Goal: Connect with others: Connect with others

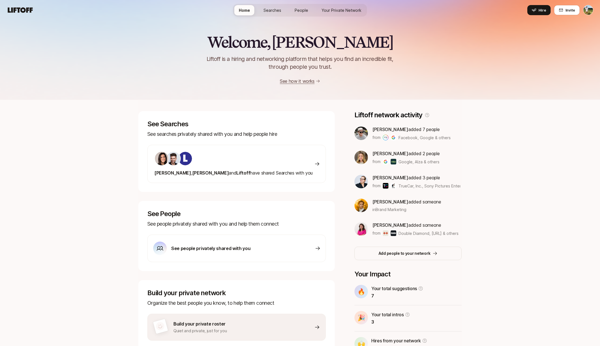
click at [305, 6] on link "People" at bounding box center [301, 10] width 22 height 10
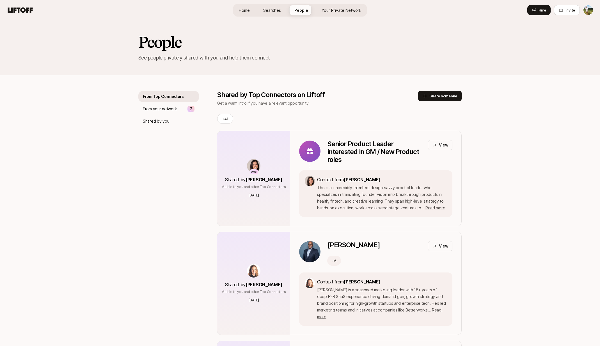
click at [330, 11] on span "Your Private Network" at bounding box center [342, 10] width 40 height 6
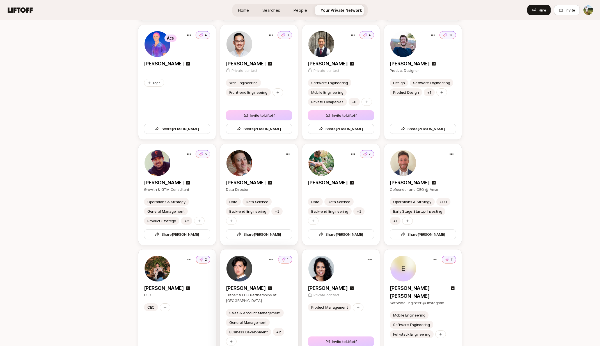
scroll to position [946, 0]
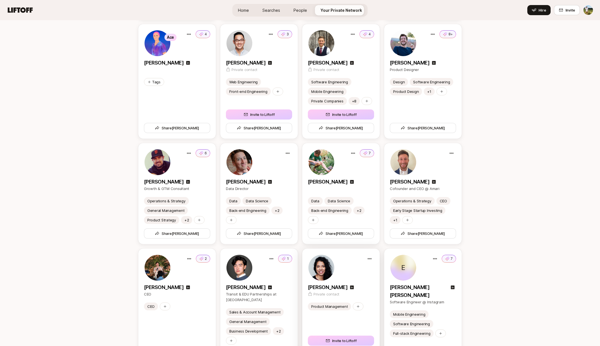
click at [348, 286] on div "[PERSON_NAME]" at bounding box center [341, 287] width 66 height 8
